Goal: Check status

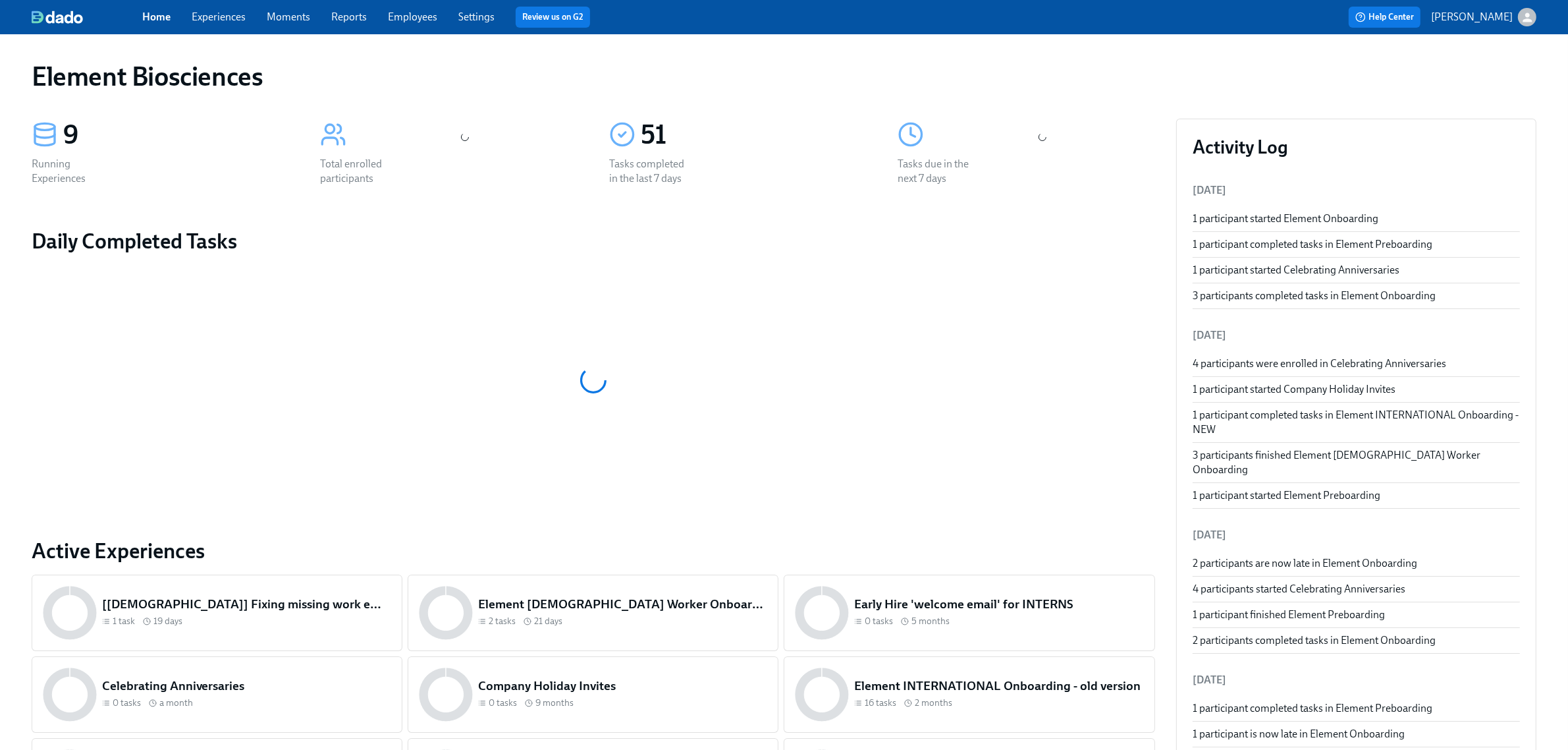
click at [228, 29] on div "Home Experiences Moments Reports Employees Settings Review us on G2 Help Center…" at bounding box center [784, 17] width 1568 height 35
click at [228, 21] on link "Experiences" at bounding box center [218, 17] width 54 height 13
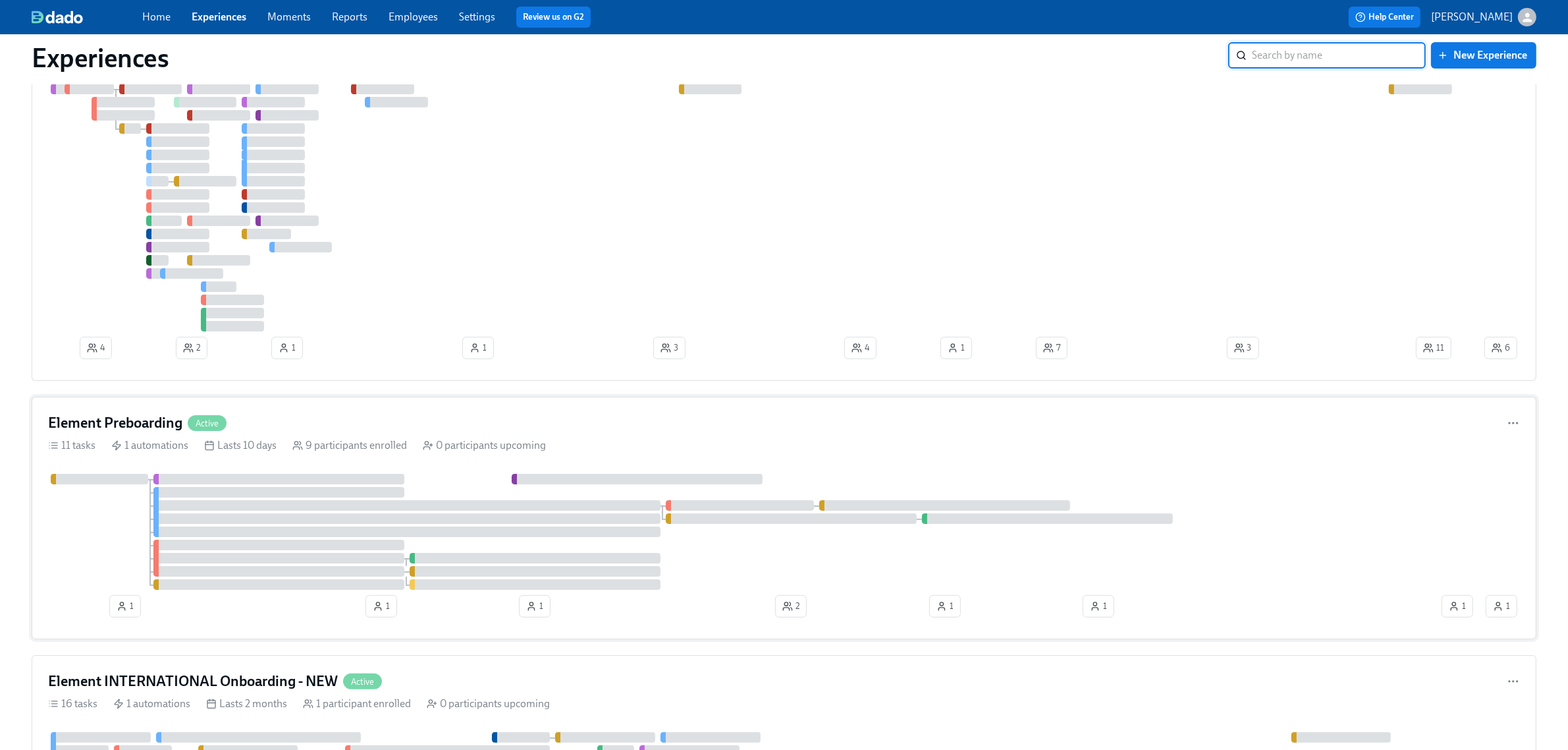
scroll to position [164, 0]
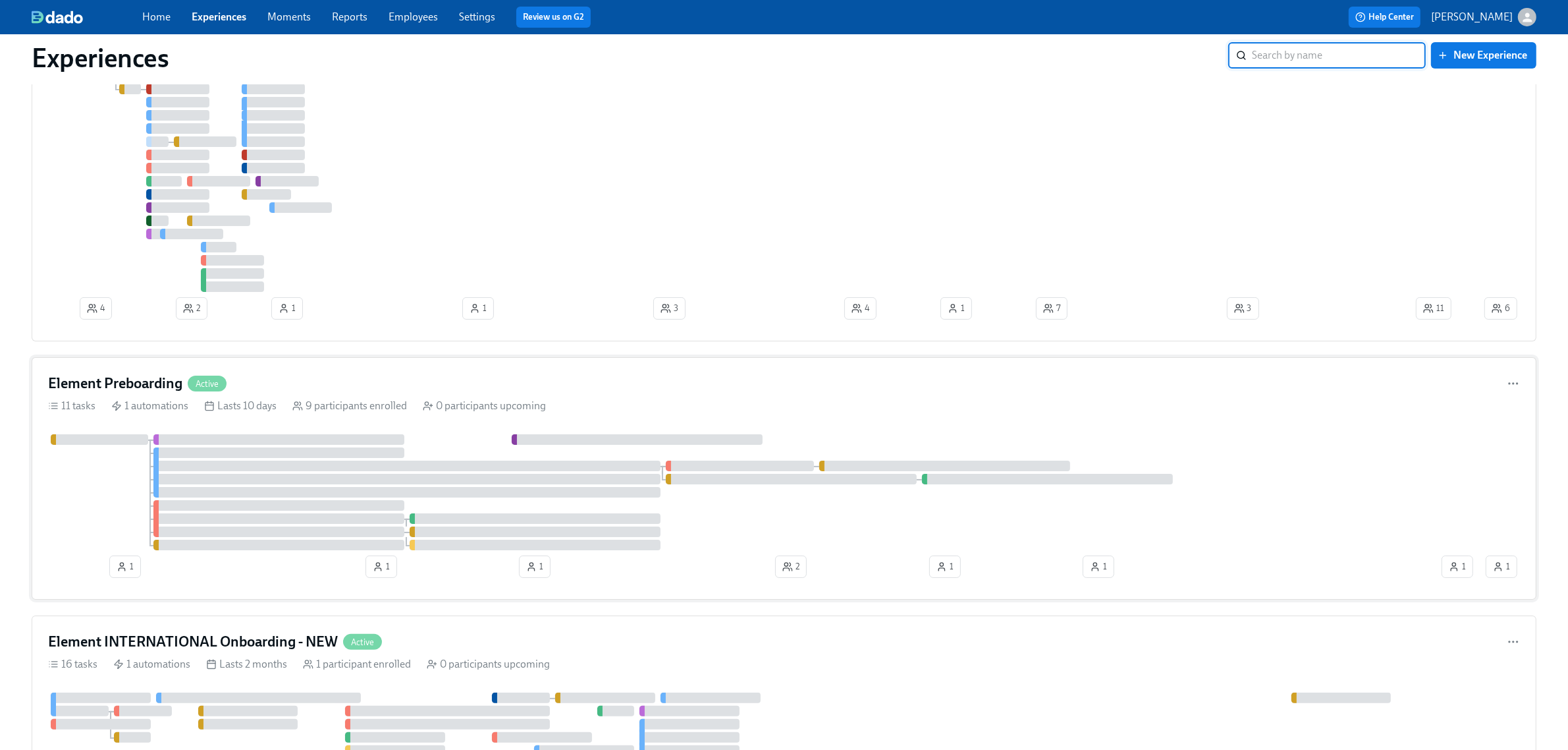
click at [456, 376] on div "Element Preboarding Active" at bounding box center [784, 384] width 1472 height 20
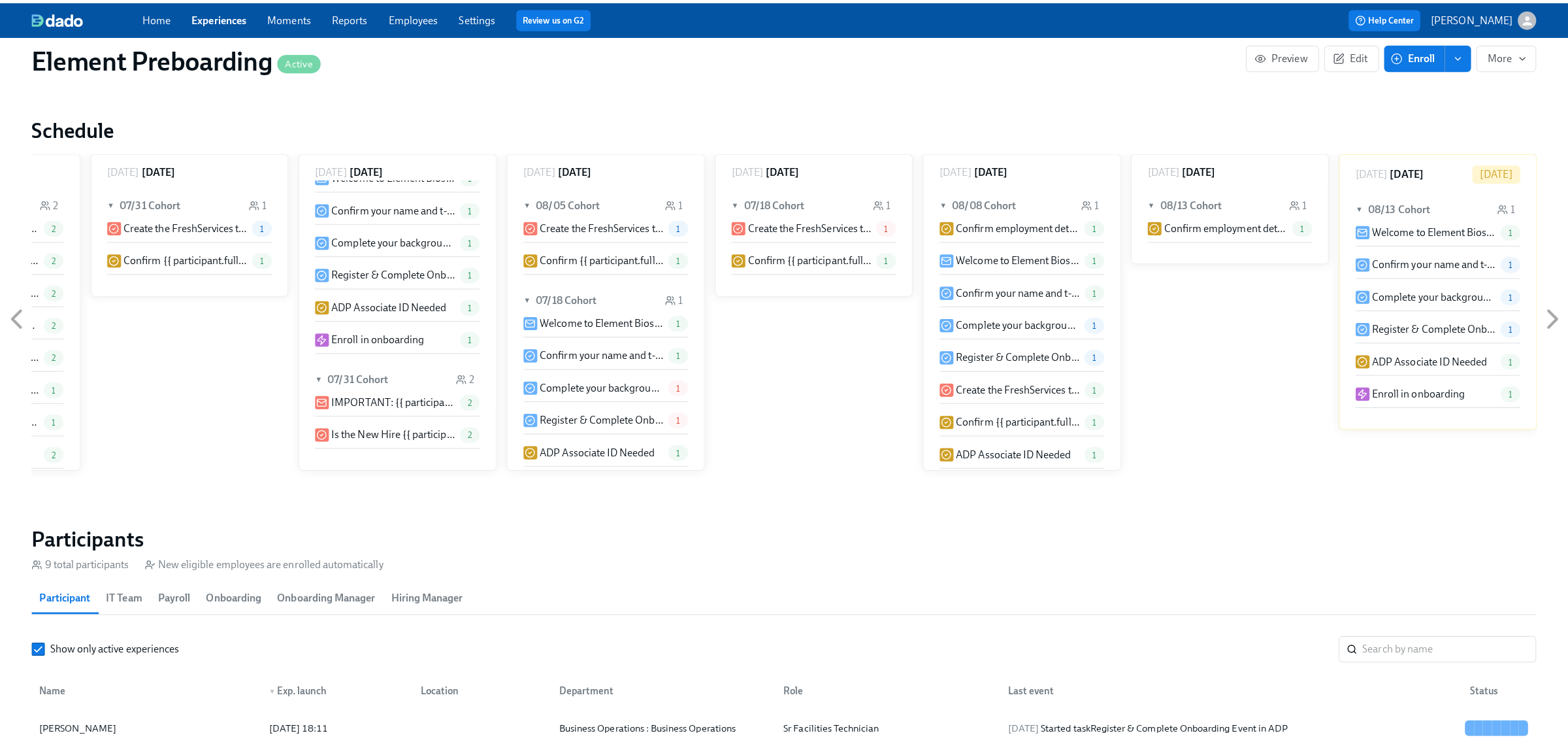
scroll to position [1144, 0]
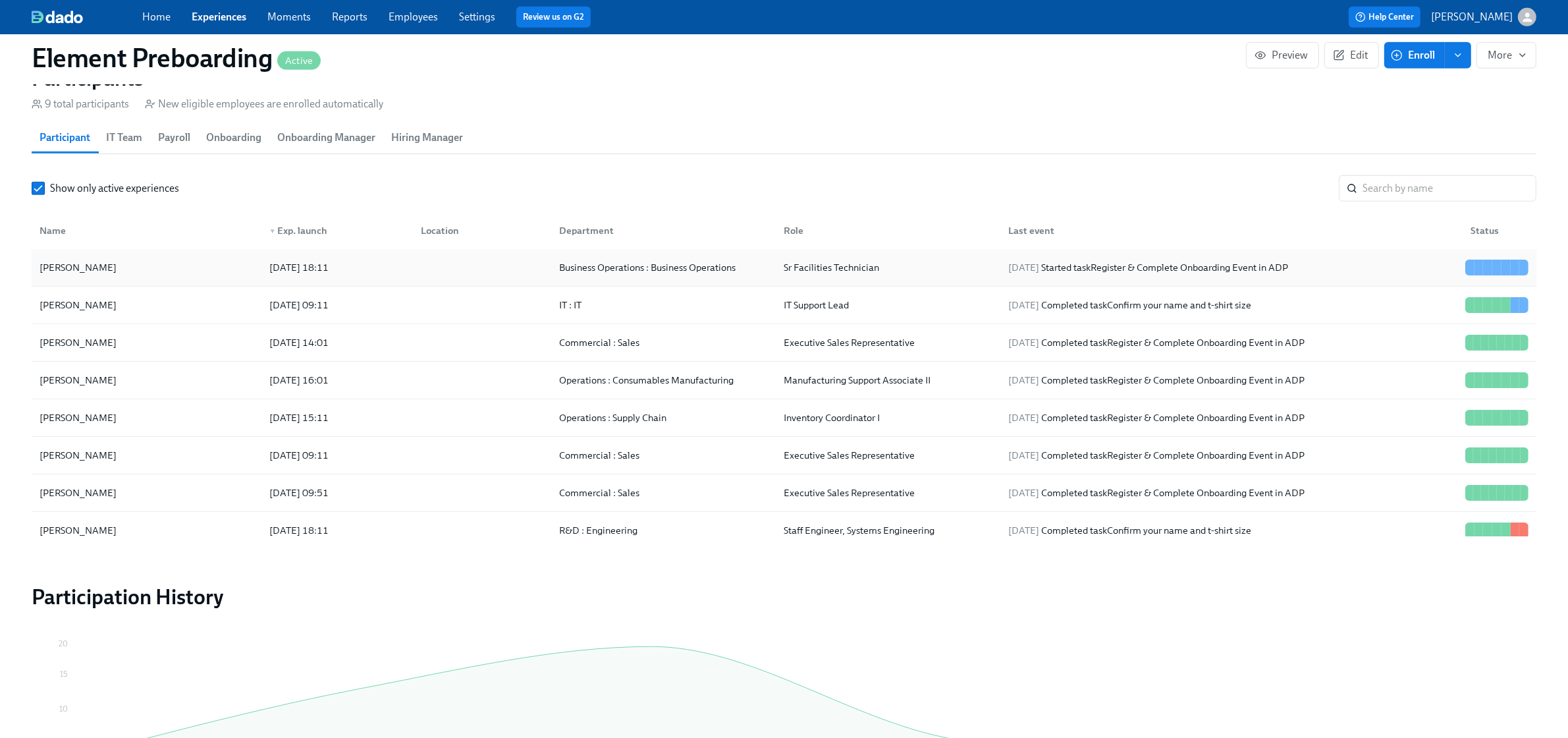
click at [152, 270] on div "[PERSON_NAME]" at bounding box center [146, 267] width 224 height 26
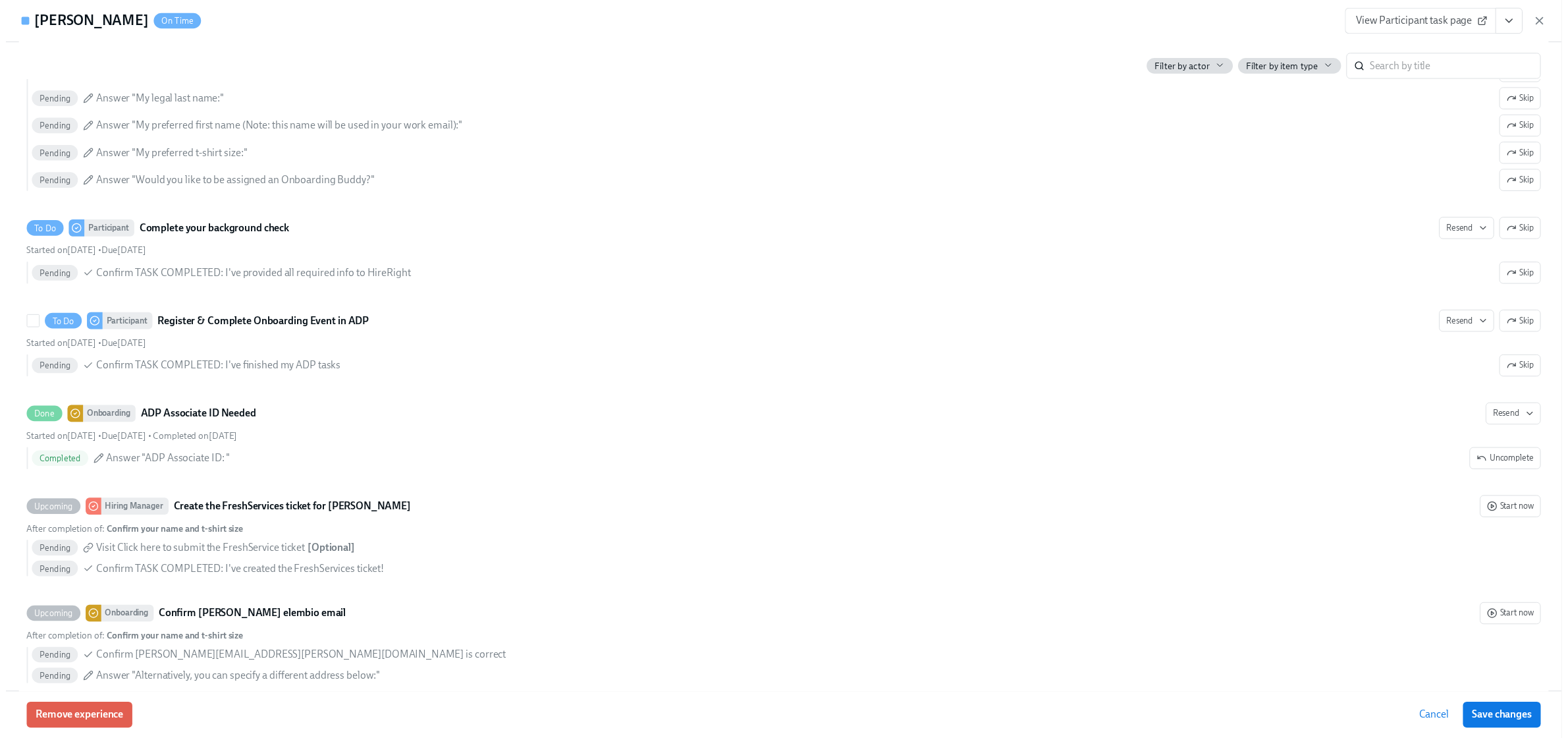
scroll to position [884, 0]
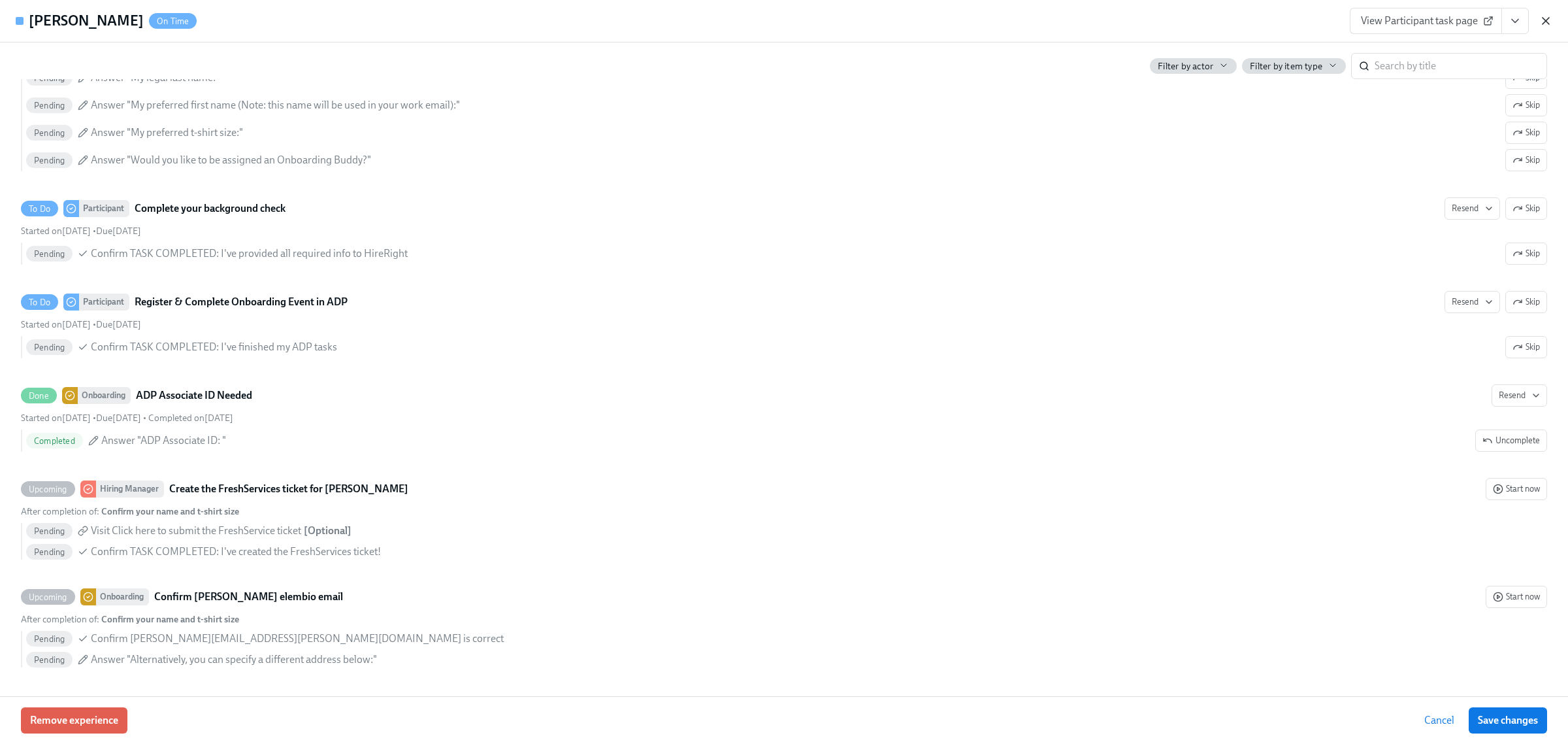
click at [1549, 19] on icon "button" at bounding box center [1546, 21] width 7 height 7
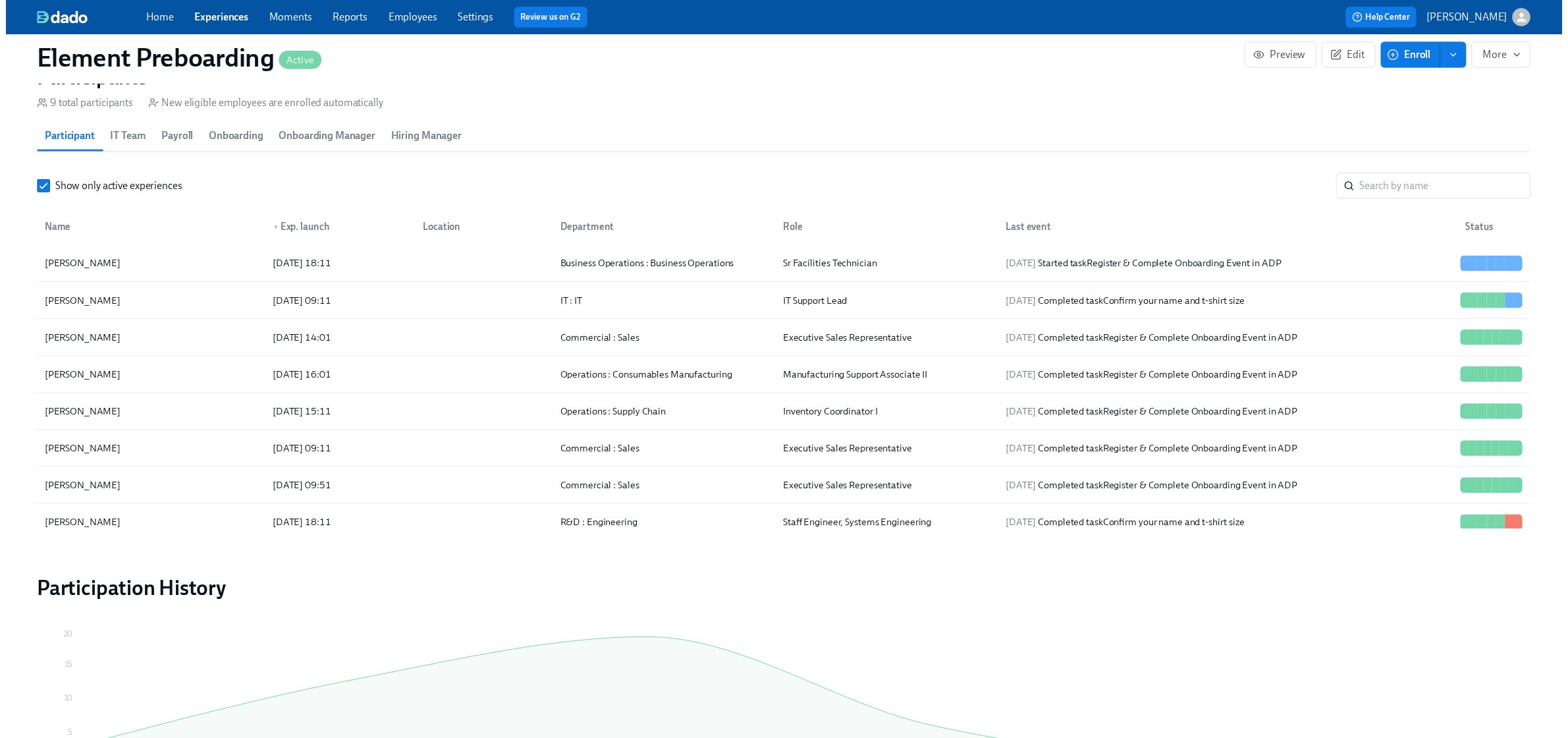
scroll to position [0, 1594]
